Goal: Task Accomplishment & Management: Use online tool/utility

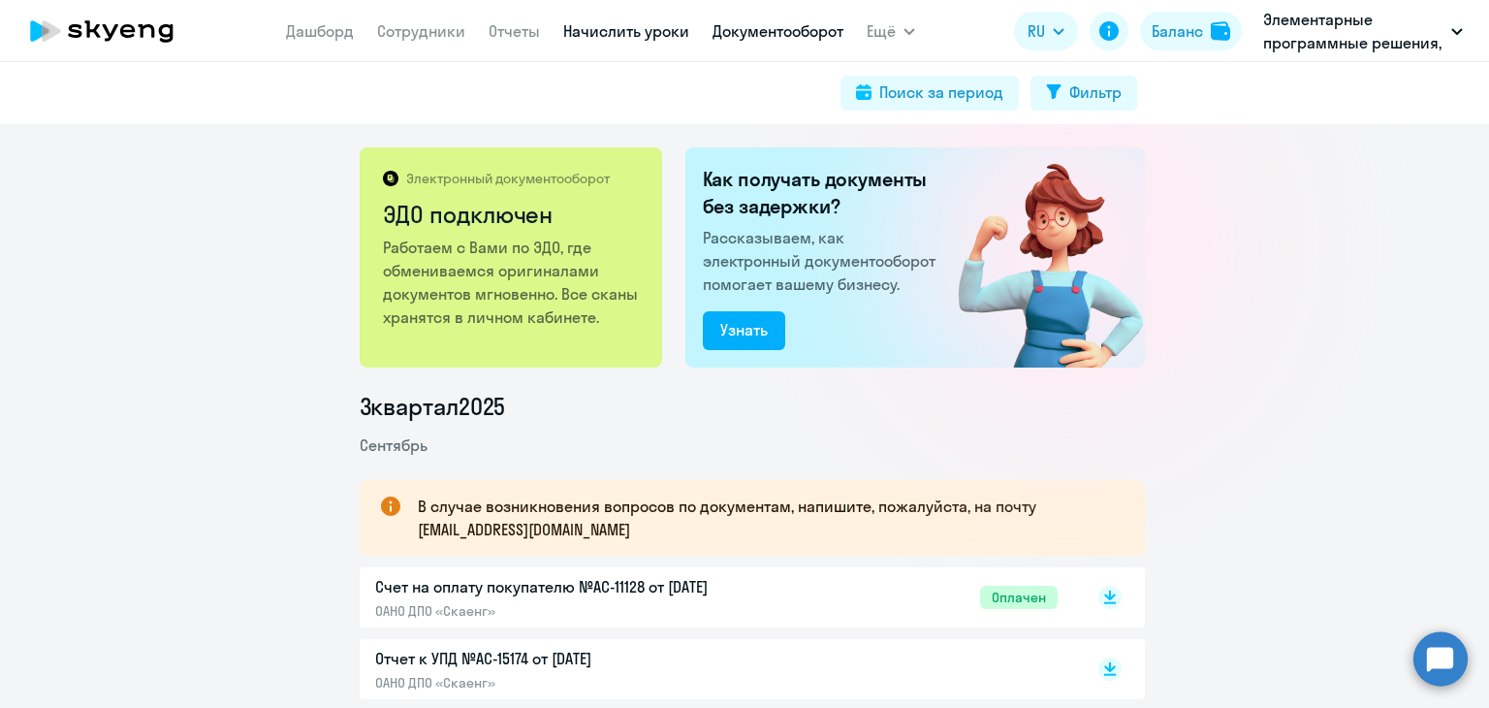
click at [615, 35] on link "Начислить уроки" at bounding box center [626, 30] width 126 height 19
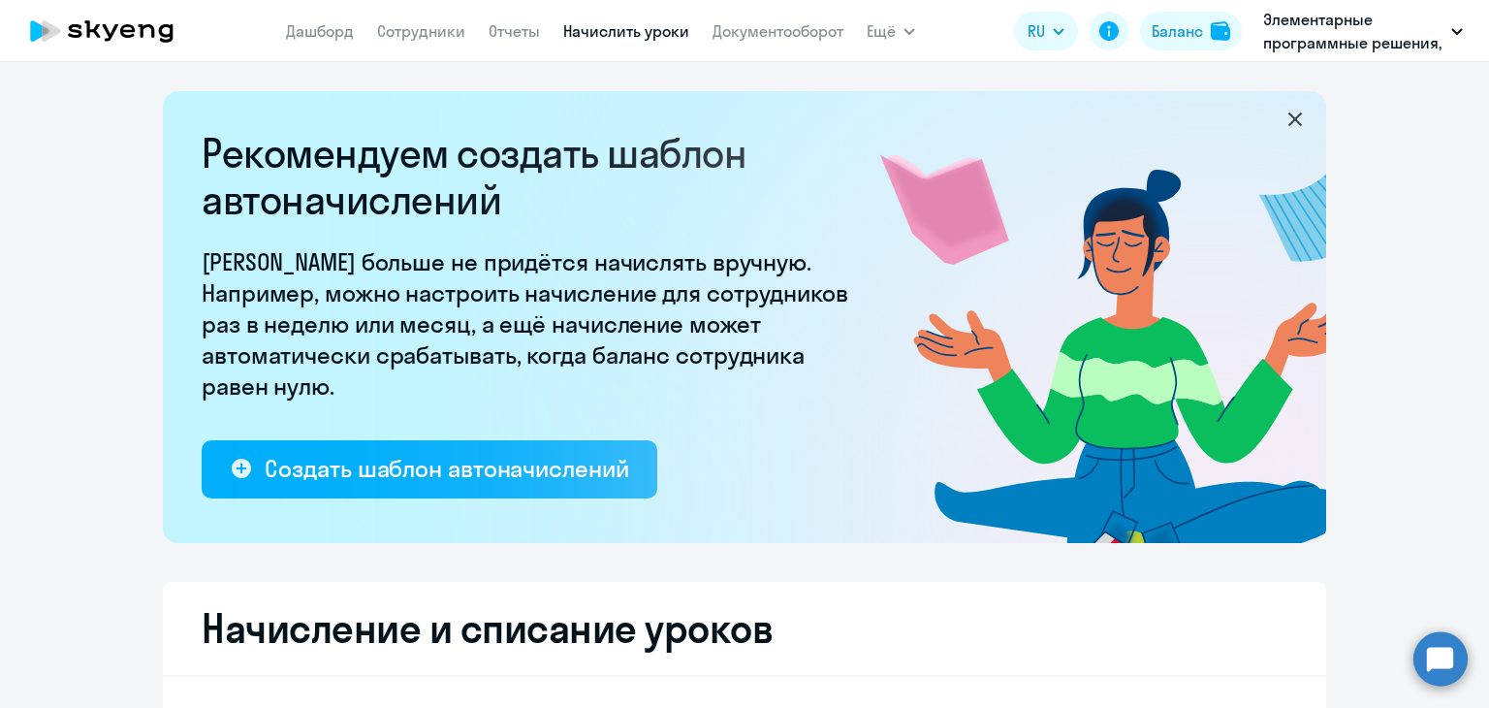
select select "10"
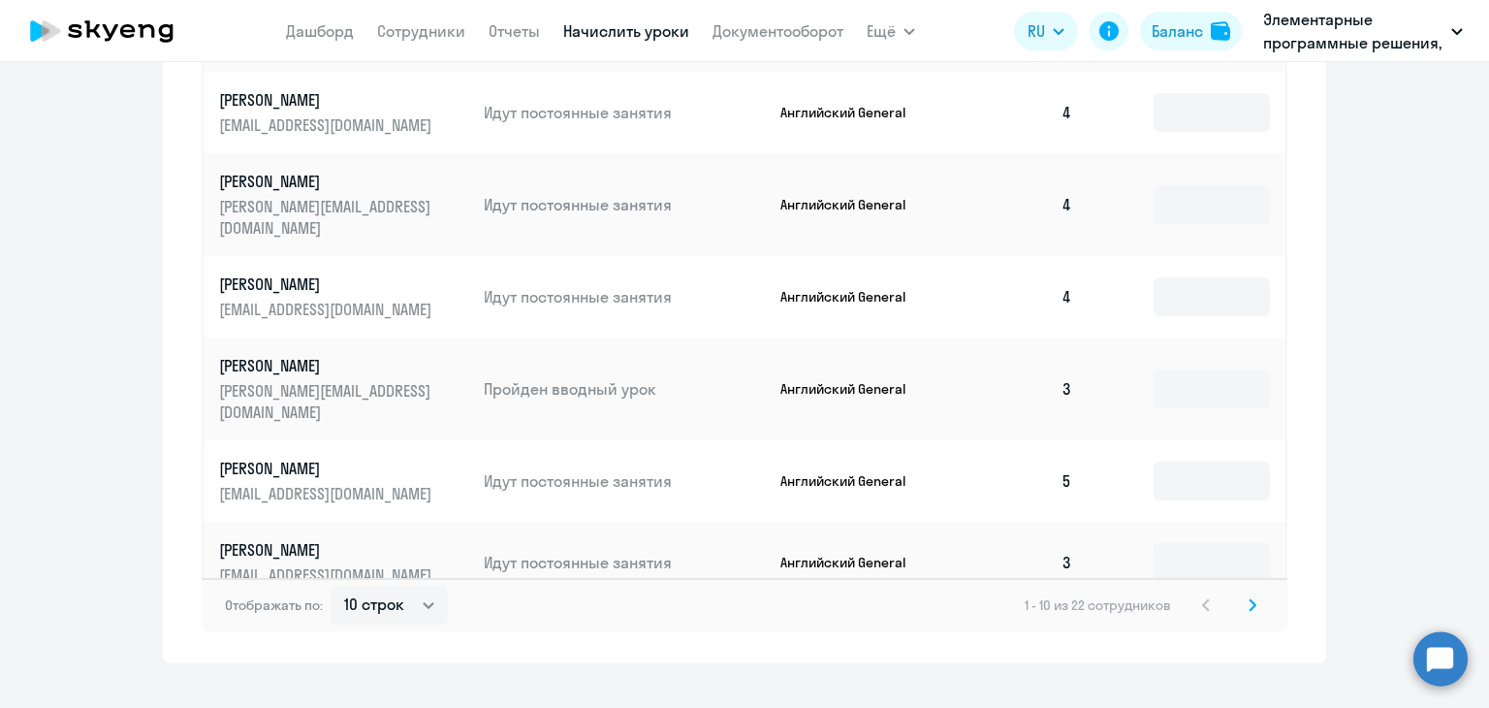
scroll to position [1293, 0]
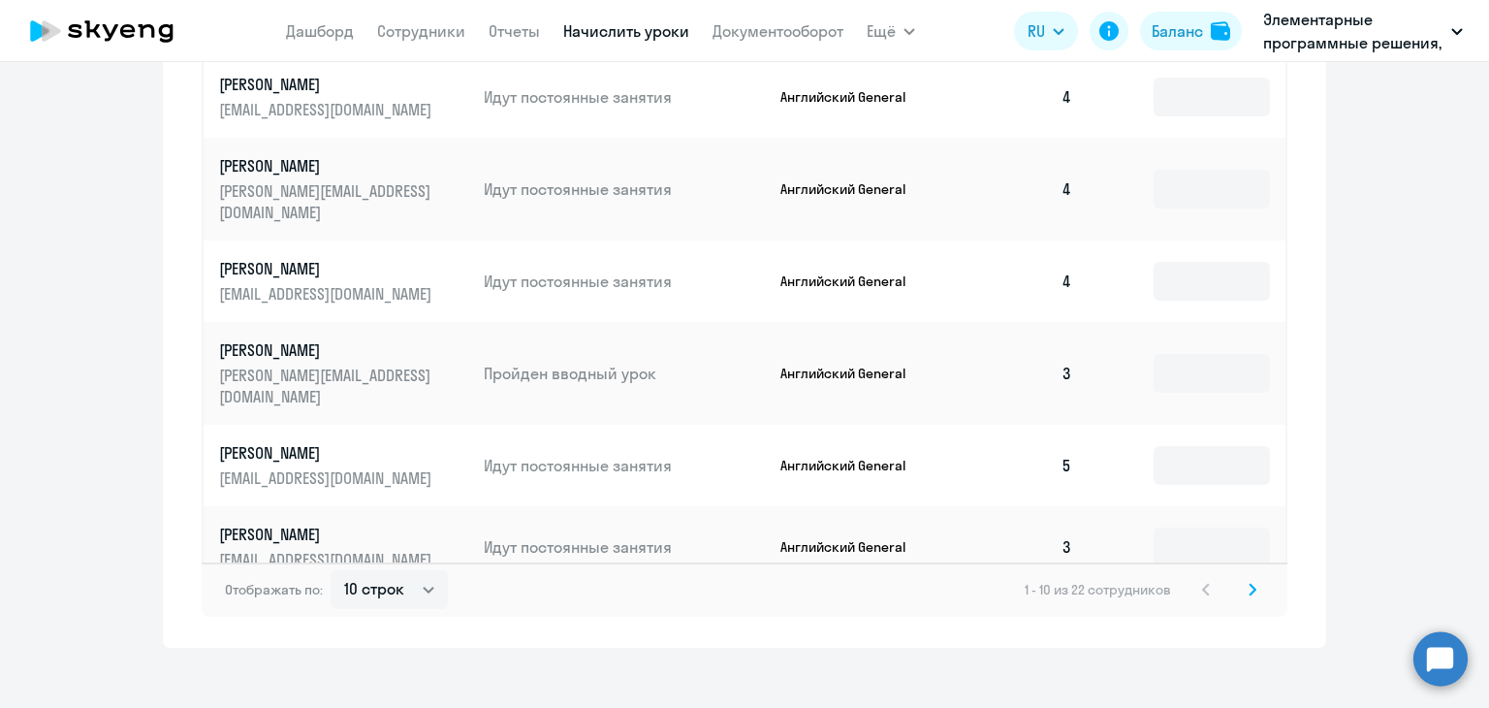
click at [1229, 578] on div "1 - 10 из 22 сотрудников" at bounding box center [1144, 589] width 239 height 23
click at [1241, 578] on svg-icon at bounding box center [1252, 589] width 23 height 23
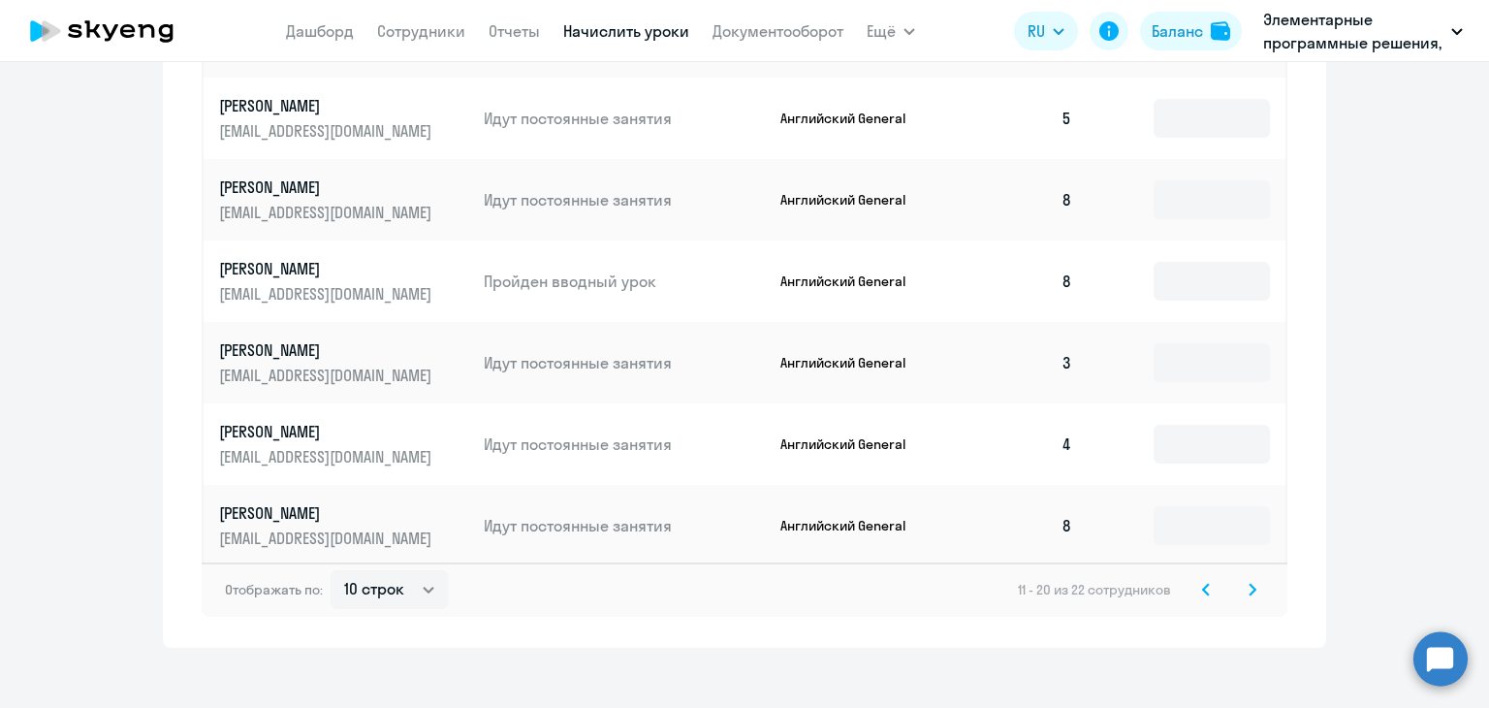
click at [1249, 583] on icon at bounding box center [1253, 590] width 8 height 14
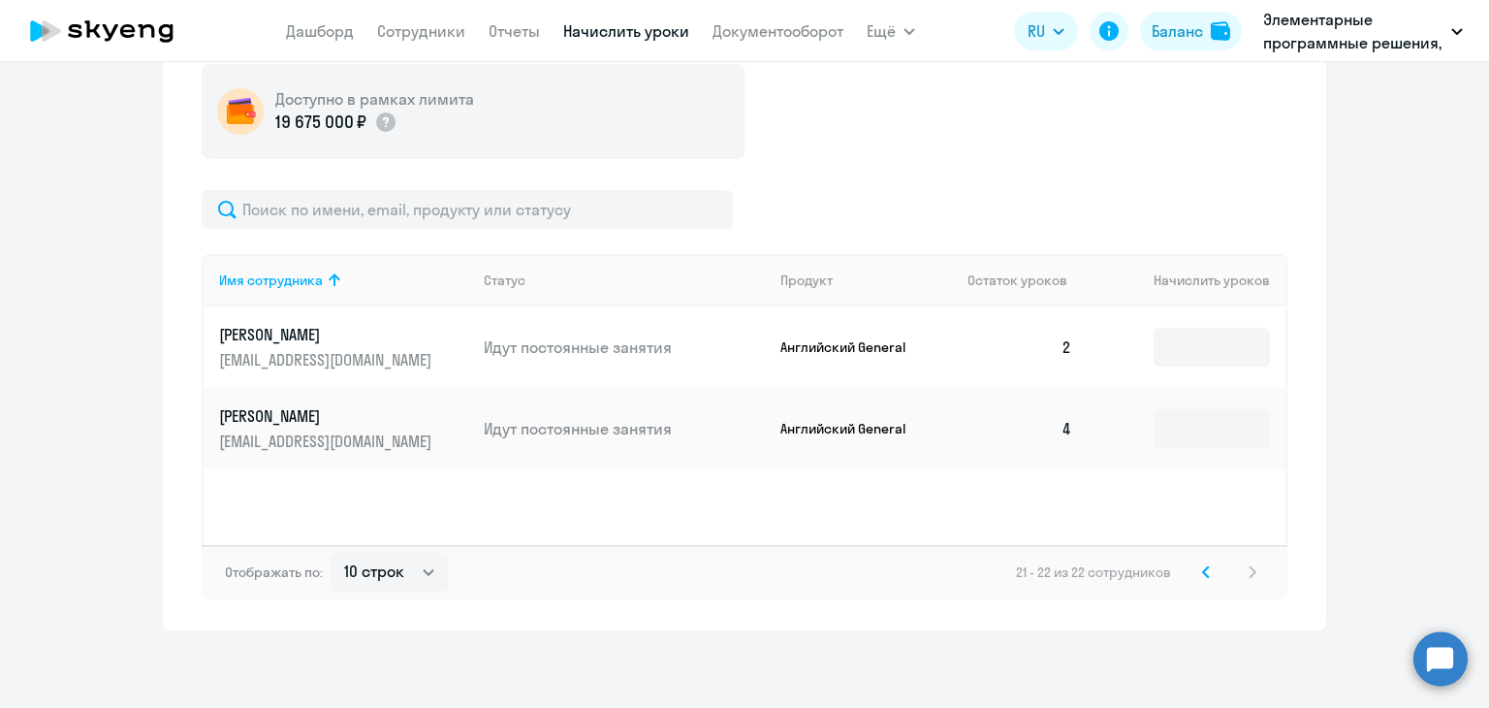
scroll to position [717, 0]
click at [1252, 359] on input at bounding box center [1212, 347] width 116 height 39
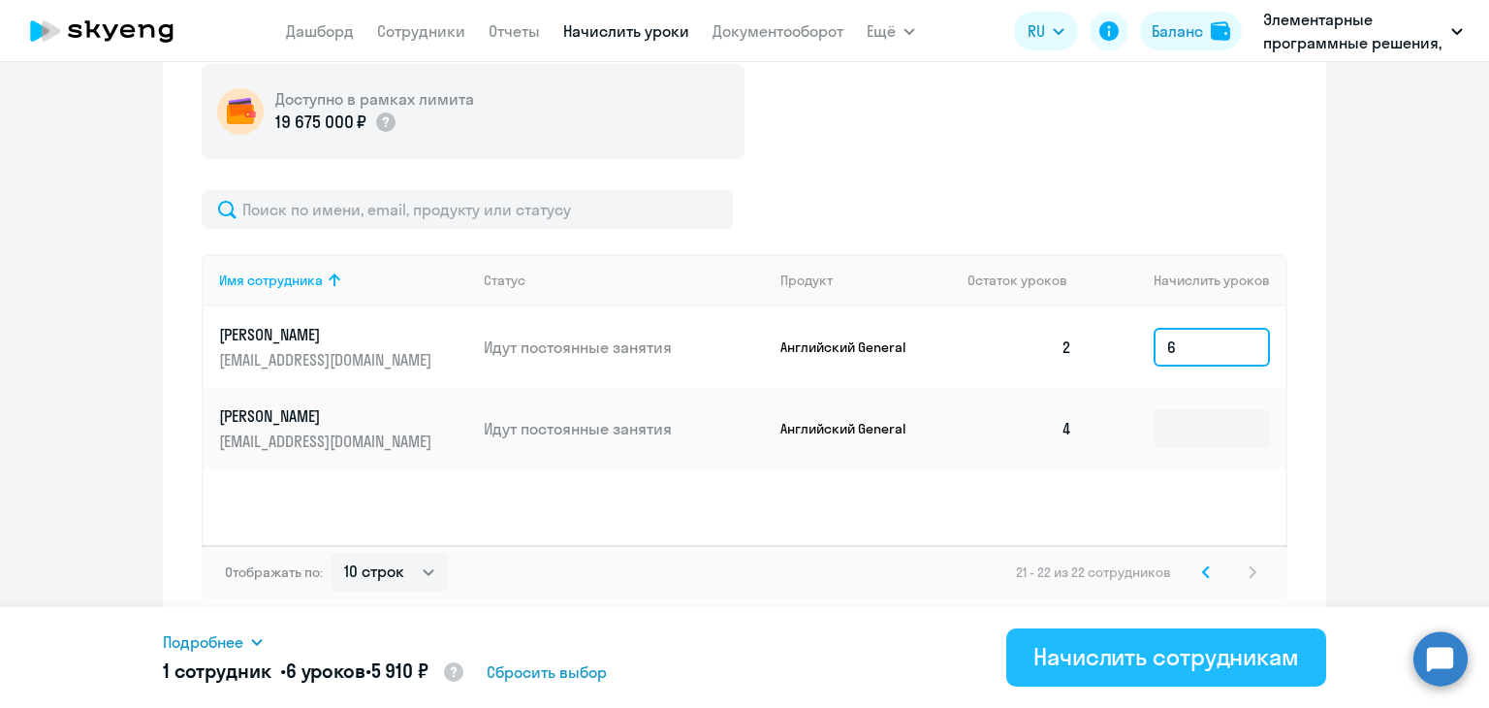
type input "6"
click at [1121, 643] on div "Начислить сотрудникам" at bounding box center [1167, 656] width 266 height 31
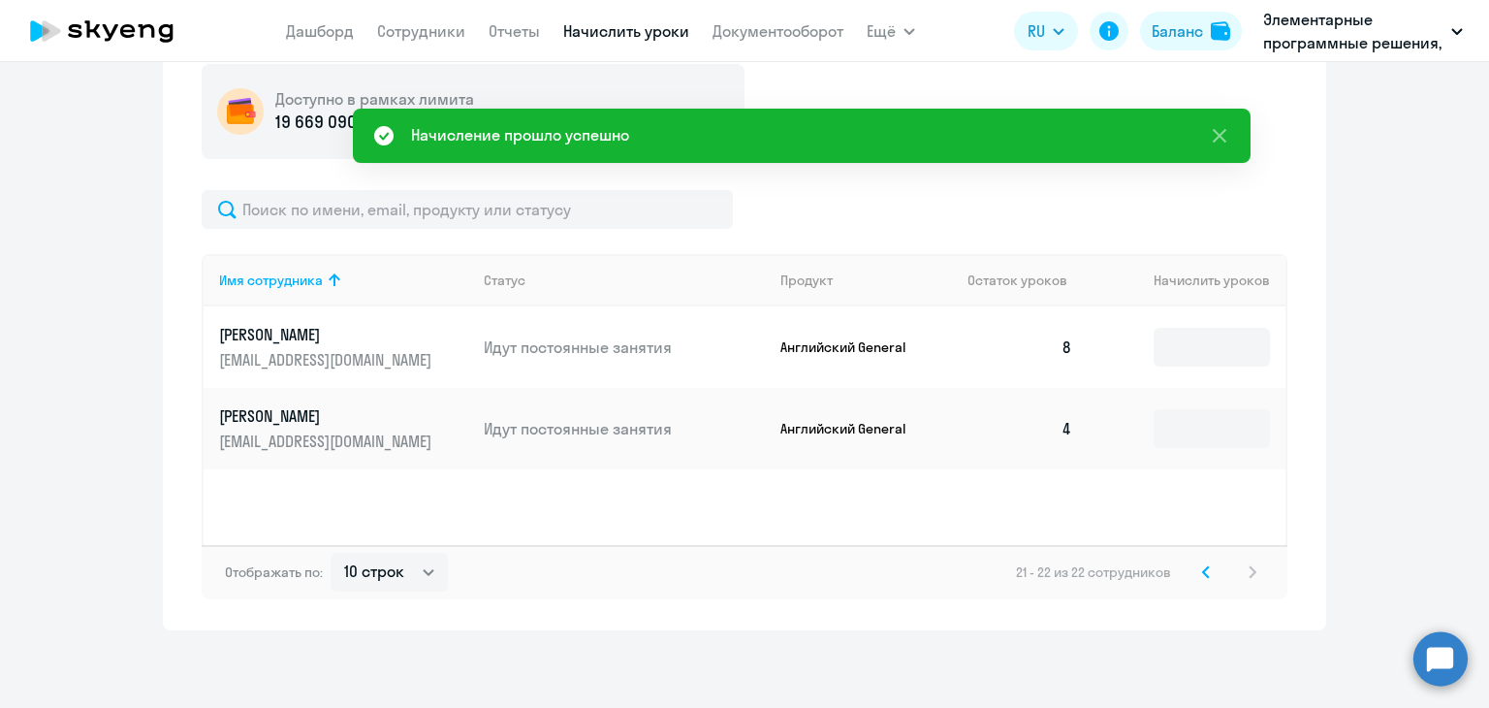
click at [1202, 565] on icon at bounding box center [1206, 572] width 8 height 14
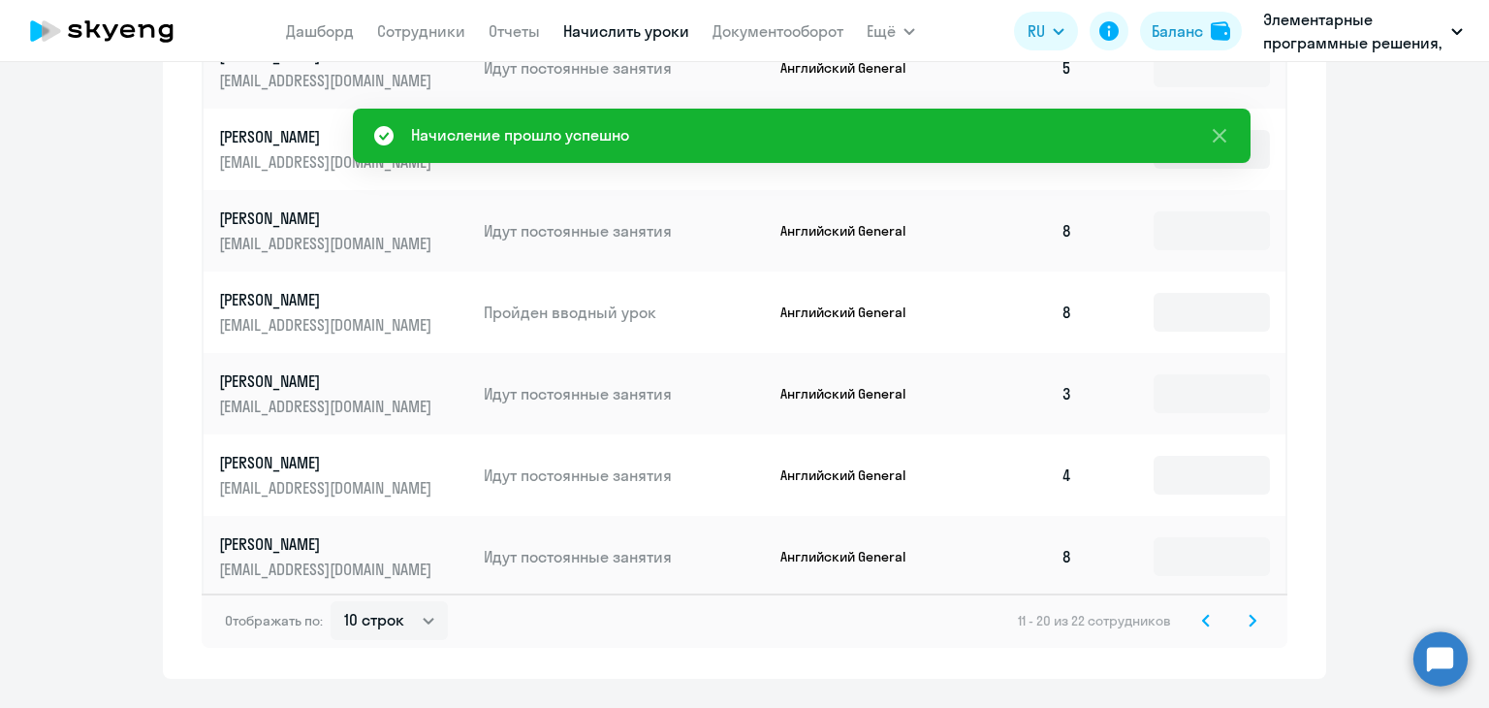
scroll to position [1293, 0]
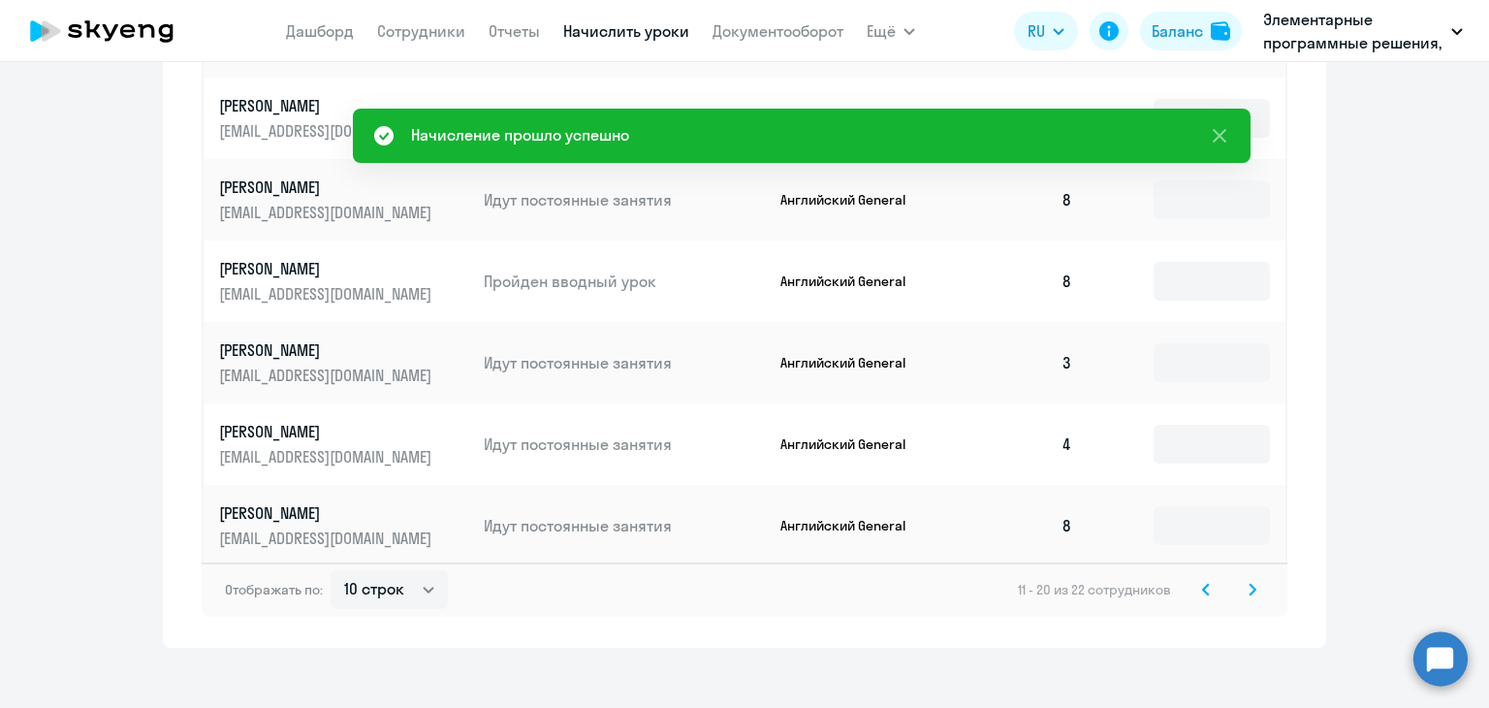
click at [1203, 578] on svg-icon at bounding box center [1205, 589] width 23 height 23
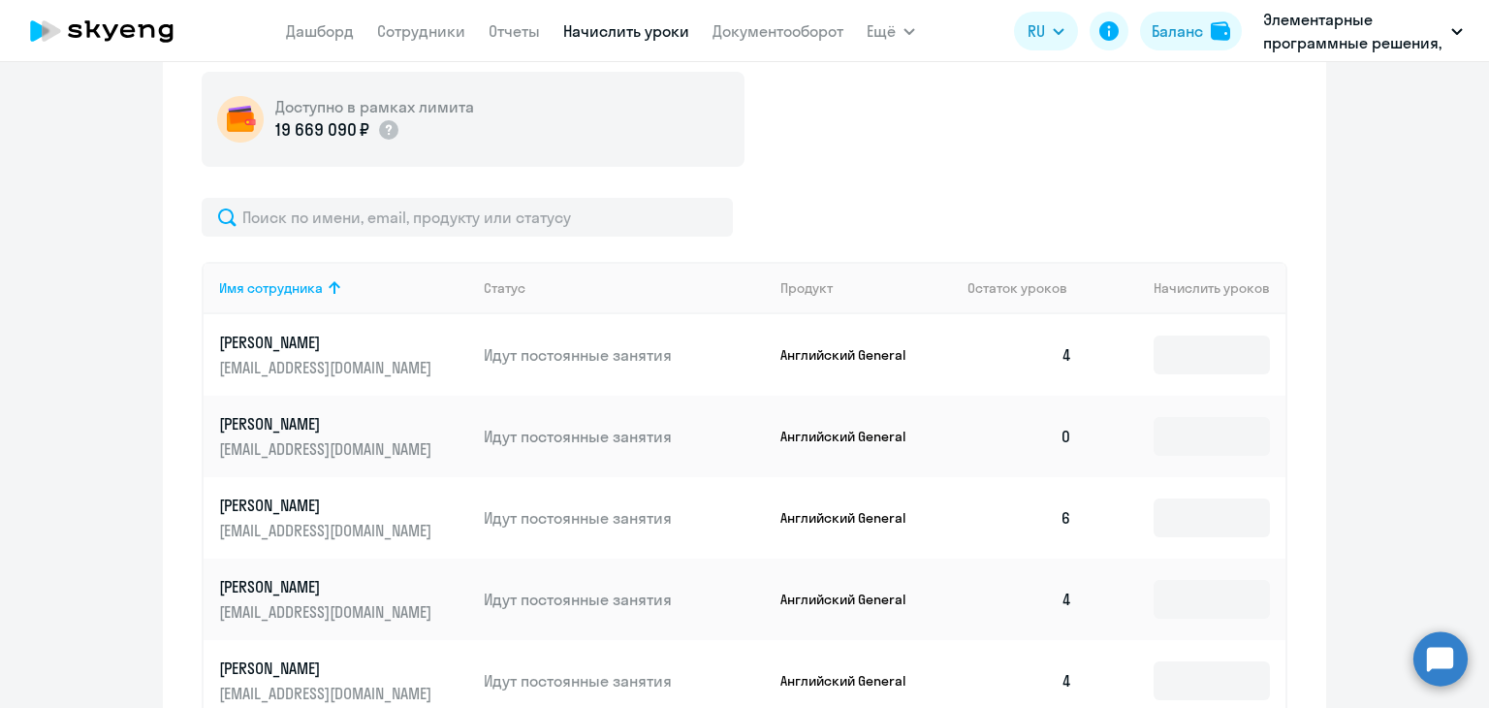
scroll to position [615, 0]
